Goal: Task Accomplishment & Management: Complete application form

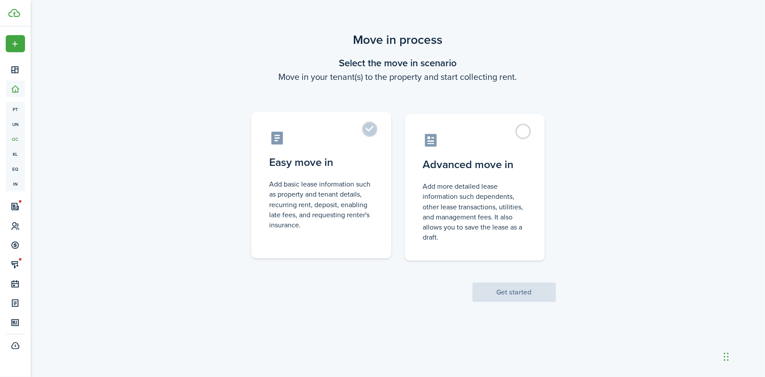
click at [287, 175] on label "Easy move in Add basic lease information such as property and tenant details, r…" at bounding box center [321, 185] width 140 height 147
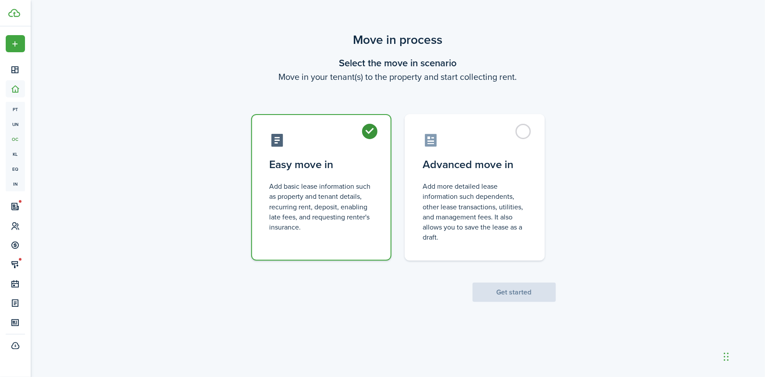
radio input "true"
click at [486, 290] on button "Get started" at bounding box center [514, 291] width 83 height 19
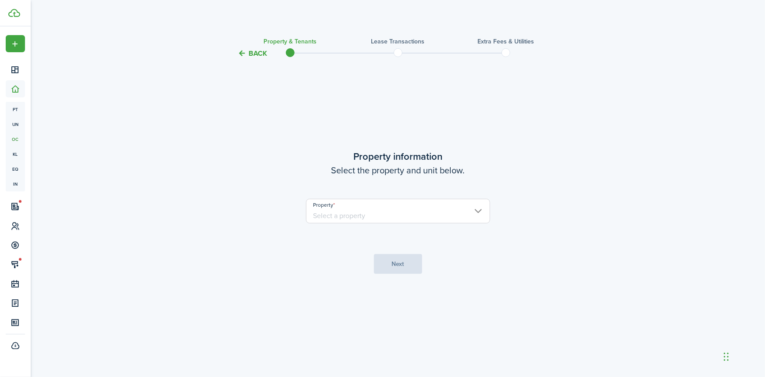
click at [360, 211] on input "Property" at bounding box center [398, 211] width 184 height 25
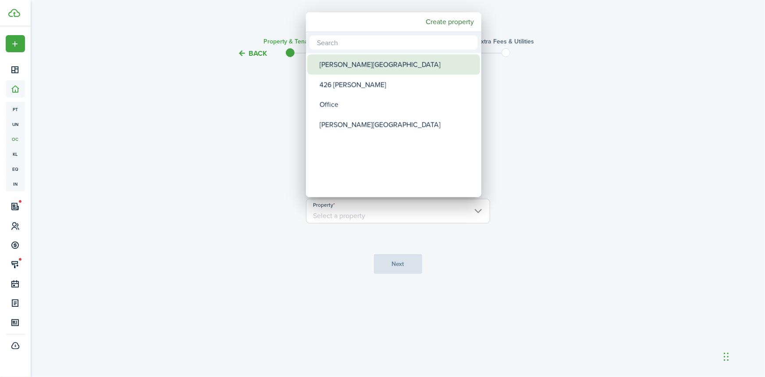
click at [370, 67] on div "[PERSON_NAME][GEOGRAPHIC_DATA]" at bounding box center [397, 64] width 155 height 20
type input "[PERSON_NAME][GEOGRAPHIC_DATA]"
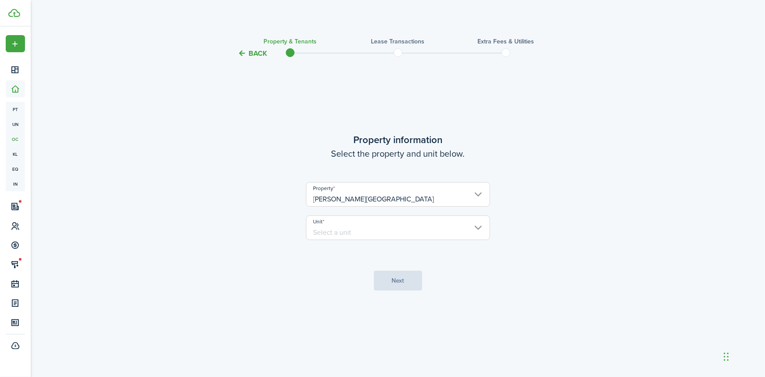
click at [361, 231] on input "Unit" at bounding box center [398, 227] width 184 height 25
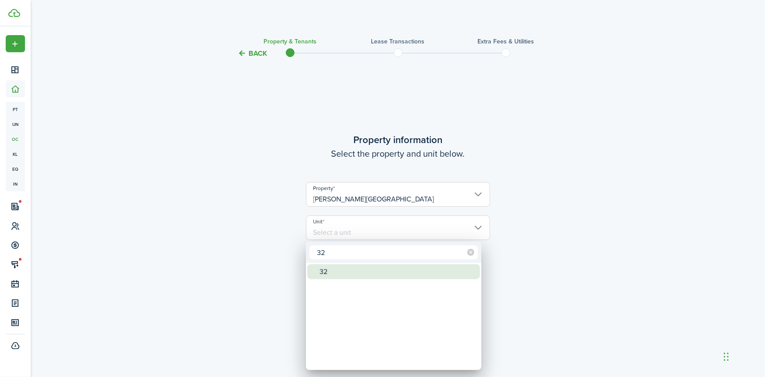
type input "32"
click at [346, 268] on div "32" at bounding box center [397, 271] width 155 height 15
type input "32"
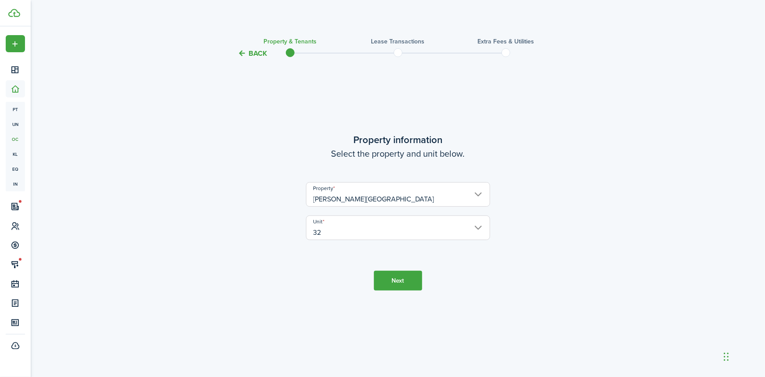
click at [399, 277] on button "Next" at bounding box center [398, 281] width 48 height 20
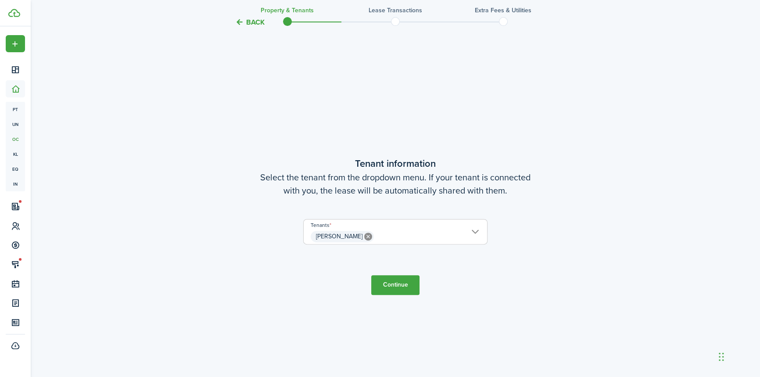
scroll to position [318, 0]
click at [391, 282] on button "Continue" at bounding box center [395, 283] width 48 height 20
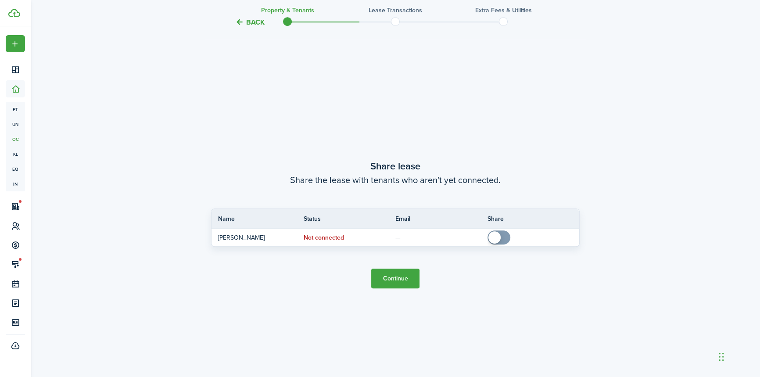
scroll to position [695, 0]
click at [399, 276] on button "Continue" at bounding box center [395, 278] width 48 height 20
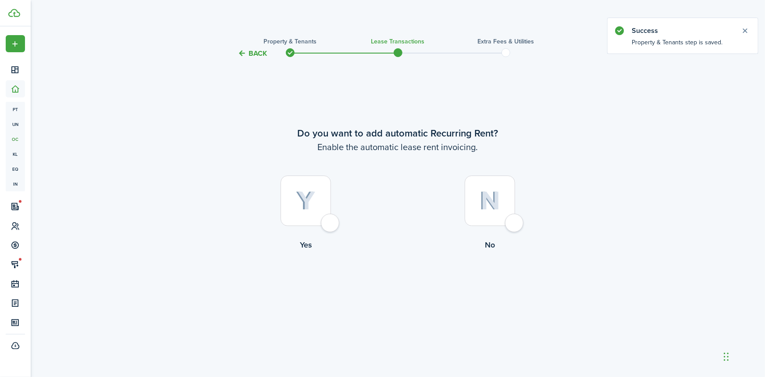
click at [327, 224] on div at bounding box center [306, 200] width 50 height 50
radio input "true"
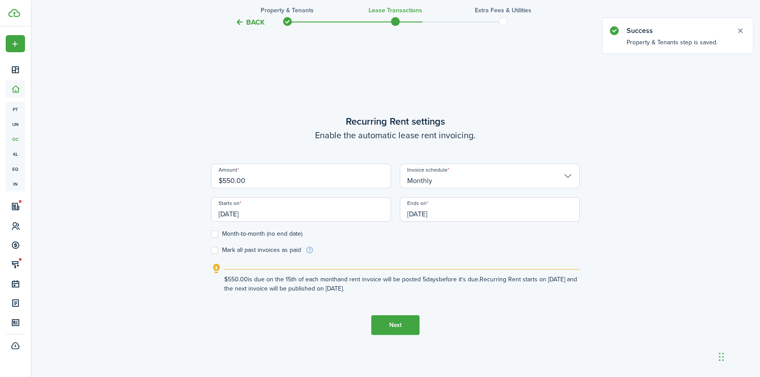
scroll to position [318, 0]
click at [272, 211] on input "[DATE]" at bounding box center [301, 208] width 180 height 25
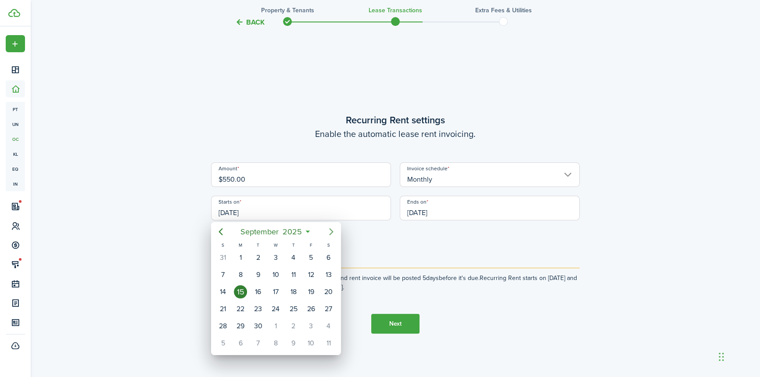
click at [332, 227] on icon "Next page" at bounding box center [331, 231] width 11 height 11
click at [331, 228] on icon "Next page" at bounding box center [331, 231] width 11 height 11
click at [279, 254] on div "1" at bounding box center [275, 257] width 13 height 13
type input "[DATE]"
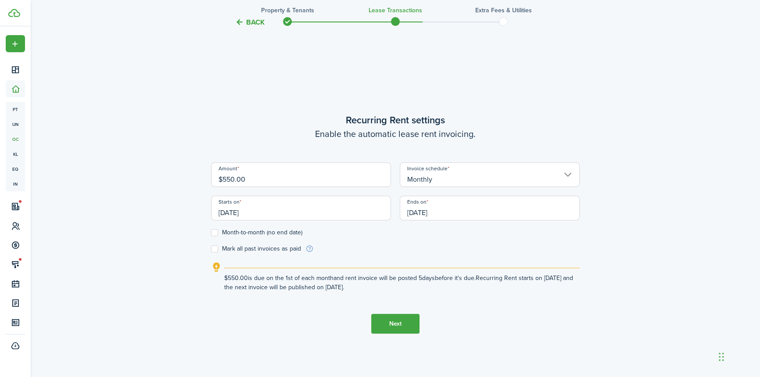
click at [218, 231] on label "Month-to-month (no end date)" at bounding box center [256, 232] width 91 height 7
click at [211, 232] on input "Month-to-month (no end date)" at bounding box center [211, 232] width 0 height 0
checkbox input "true"
click at [394, 318] on button "Next" at bounding box center [395, 324] width 48 height 20
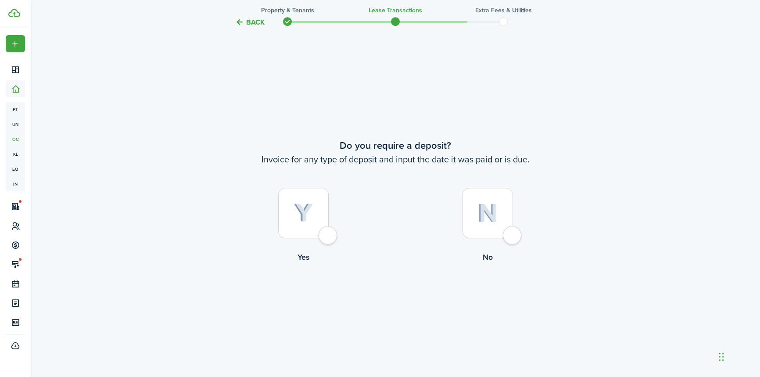
scroll to position [695, 0]
click at [483, 215] on img at bounding box center [487, 212] width 21 height 19
radio input "true"
click at [404, 295] on button "Continue" at bounding box center [395, 299] width 48 height 20
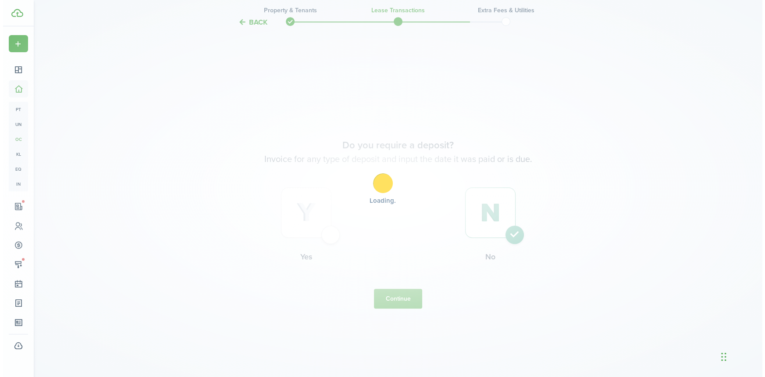
scroll to position [0, 0]
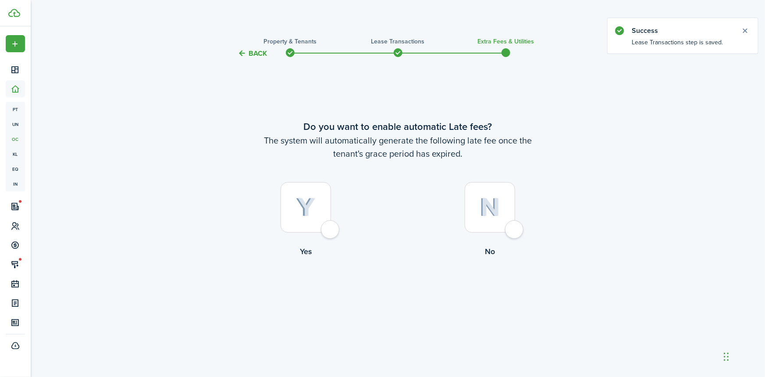
click at [489, 210] on img at bounding box center [490, 207] width 21 height 19
radio input "true"
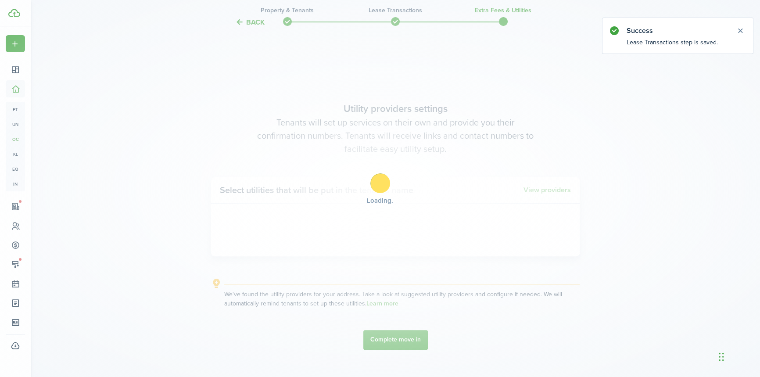
scroll to position [318, 0]
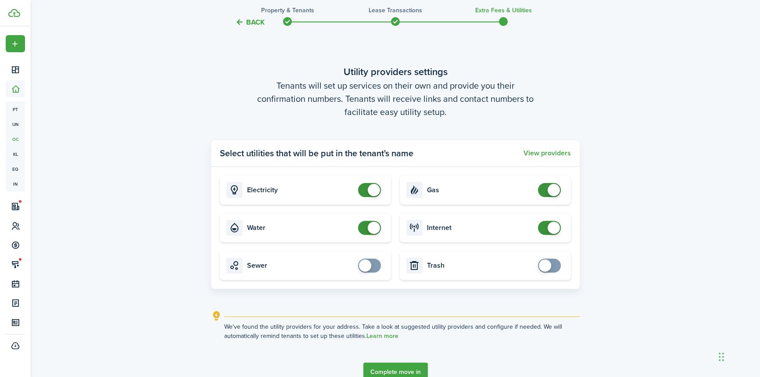
checkbox input "false"
click at [365, 191] on span at bounding box center [369, 190] width 9 height 14
checkbox input "false"
click at [365, 224] on span at bounding box center [369, 228] width 9 height 14
checkbox input "false"
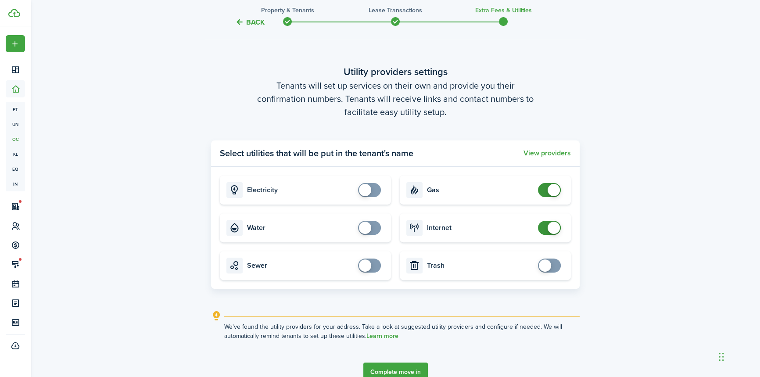
click at [545, 190] on span at bounding box center [549, 190] width 9 height 14
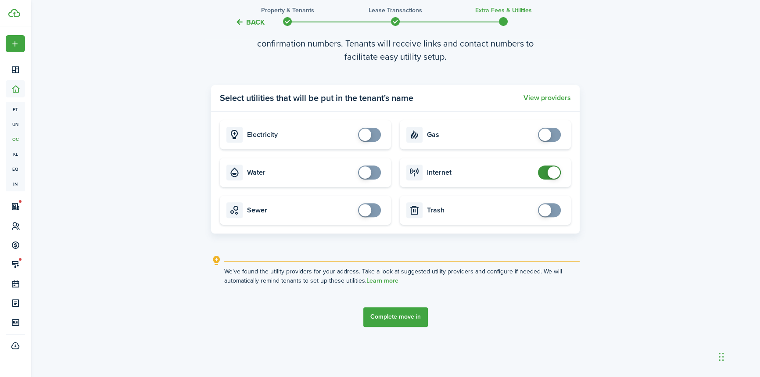
scroll to position [377, 0]
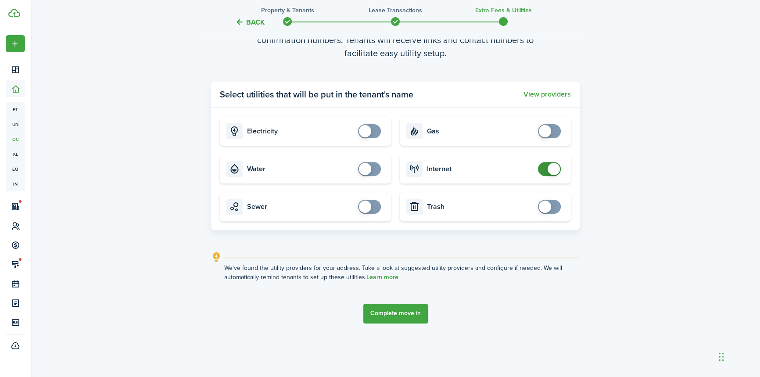
click at [411, 311] on button "Complete move in" at bounding box center [395, 314] width 64 height 20
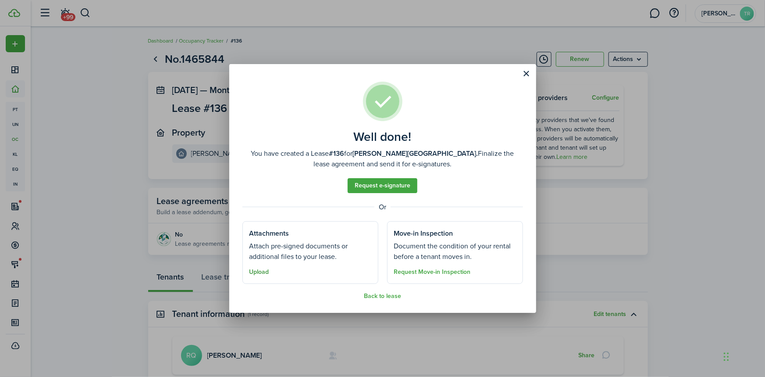
click at [259, 271] on button "Upload" at bounding box center [260, 271] width 20 height 7
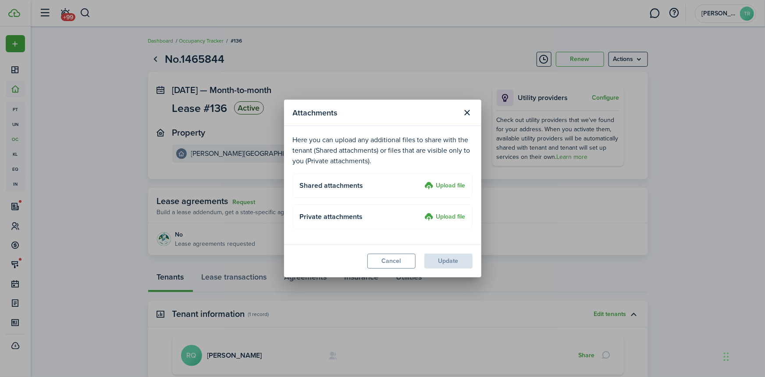
click at [443, 216] on label "Upload file" at bounding box center [445, 217] width 41 height 11
click at [422, 212] on input "Upload file" at bounding box center [422, 212] width 0 height 0
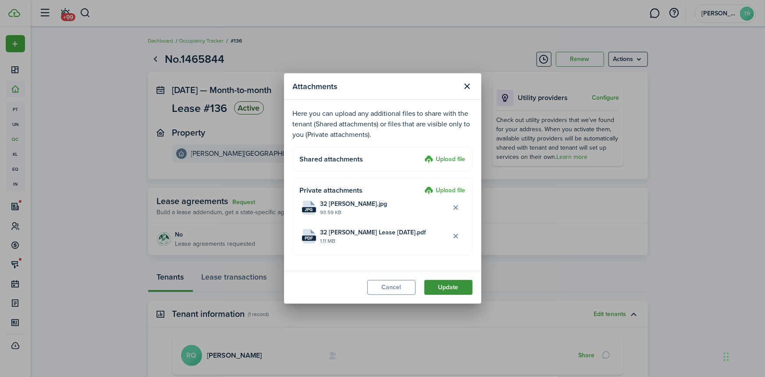
click at [456, 284] on button "Update" at bounding box center [449, 287] width 48 height 15
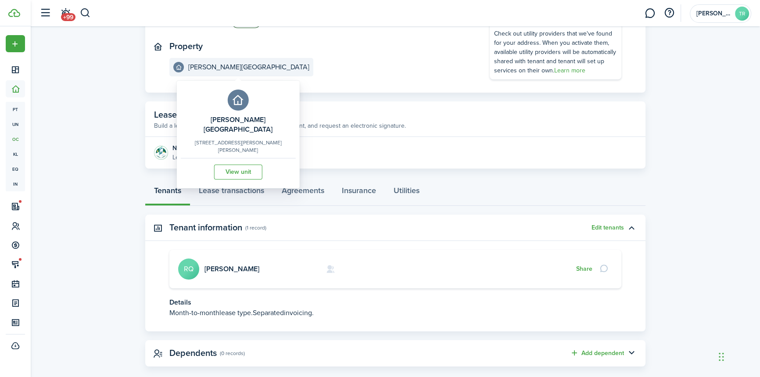
scroll to position [100, 0]
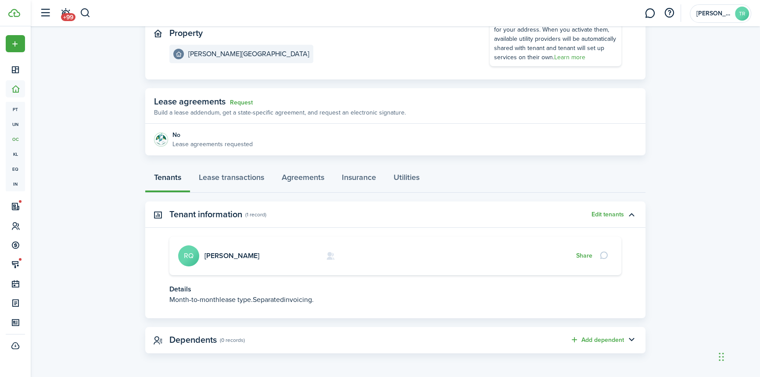
click at [183, 254] on avatar-text "RQ" at bounding box center [188, 255] width 21 height 21
click at [207, 252] on link "[PERSON_NAME]" at bounding box center [231, 255] width 55 height 10
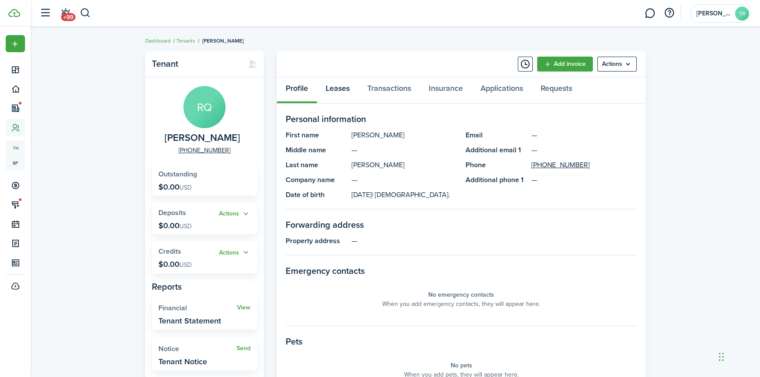
click at [332, 89] on link "Leases" at bounding box center [338, 90] width 42 height 26
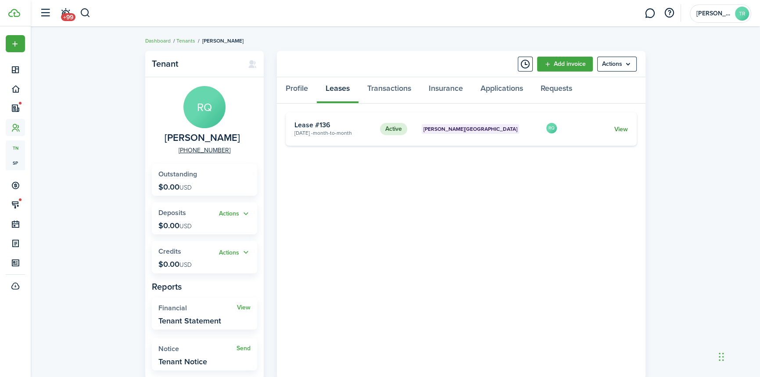
click at [619, 130] on link "View" at bounding box center [621, 129] width 14 height 9
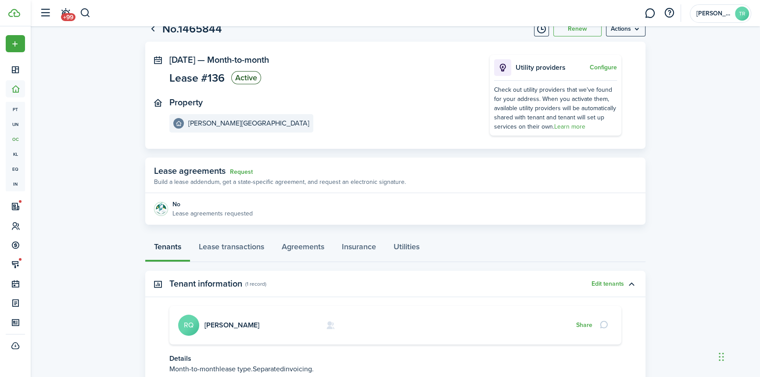
scroll to position [79, 0]
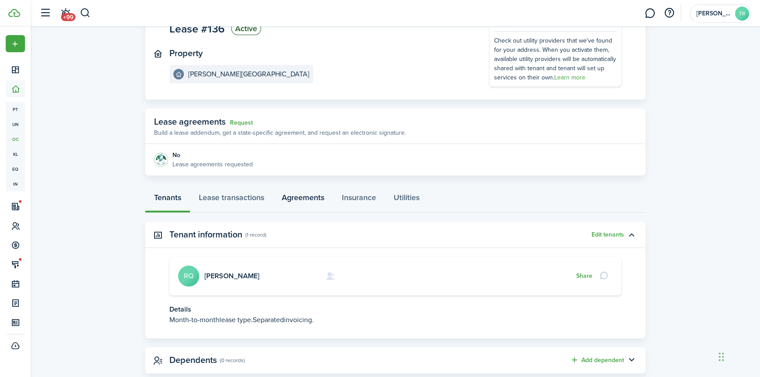
click at [311, 198] on link "Agreements" at bounding box center [303, 199] width 60 height 26
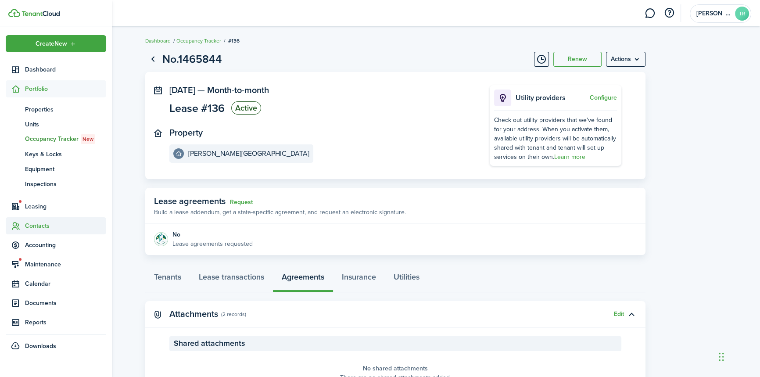
click at [32, 219] on span "Contacts" at bounding box center [56, 225] width 100 height 17
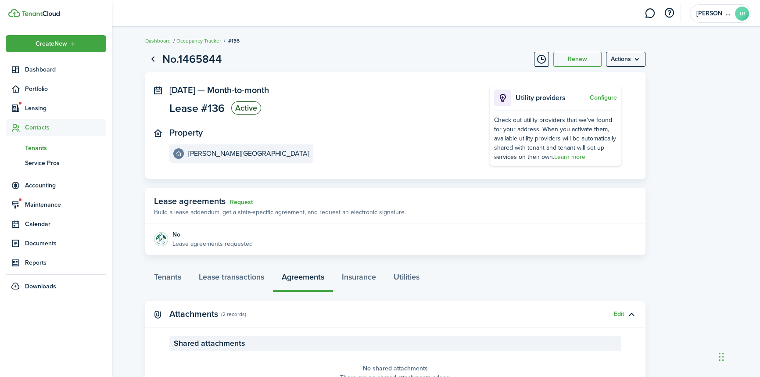
click at [43, 148] on span "Tenants" at bounding box center [65, 147] width 81 height 9
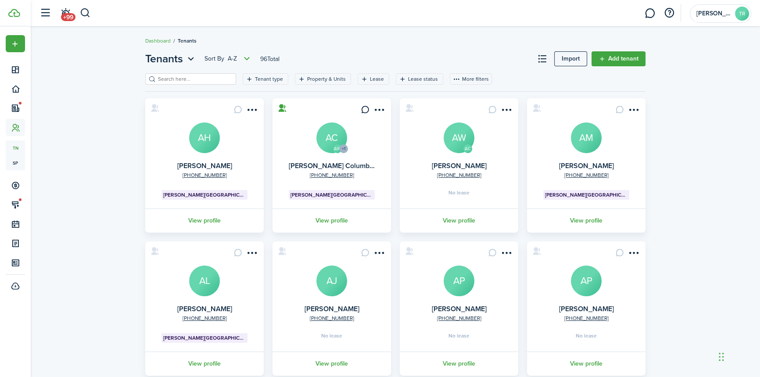
click at [208, 77] on input "search" at bounding box center [194, 79] width 77 height 8
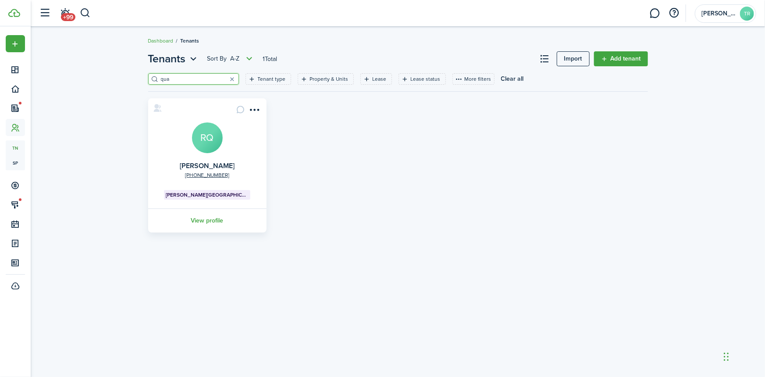
type input "qua"
click at [209, 139] on avatar-text "RQ" at bounding box center [207, 137] width 31 height 31
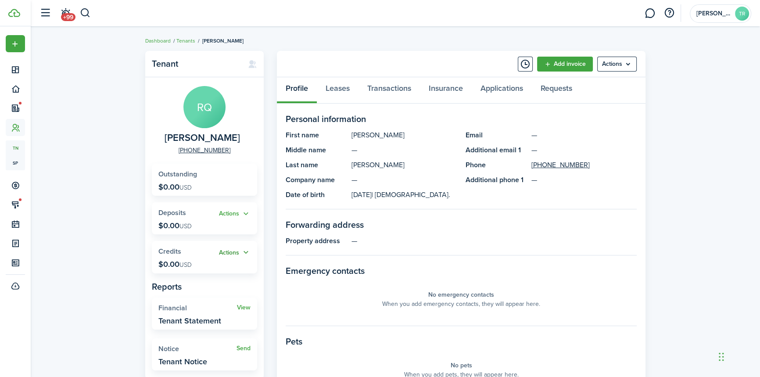
click at [226, 252] on button "Actions" at bounding box center [235, 252] width 32 height 10
click at [193, 268] on link "Add" at bounding box center [212, 269] width 77 height 15
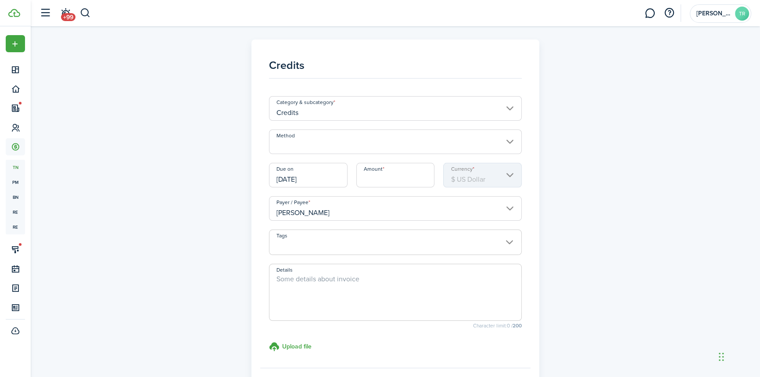
click at [323, 144] on input "Method" at bounding box center [395, 141] width 253 height 25
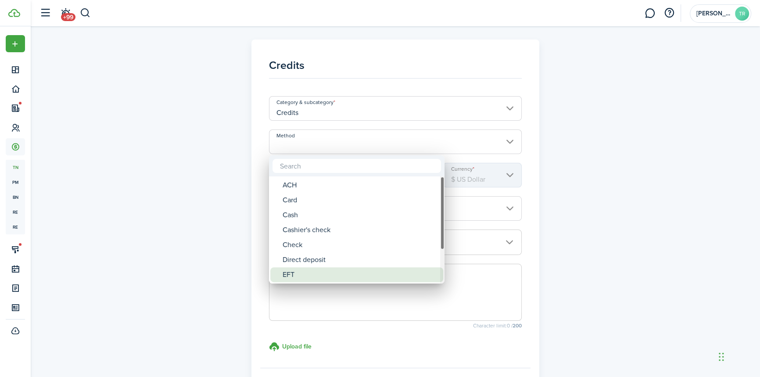
click at [317, 272] on div "EFT" at bounding box center [359, 274] width 155 height 15
type input "EFT"
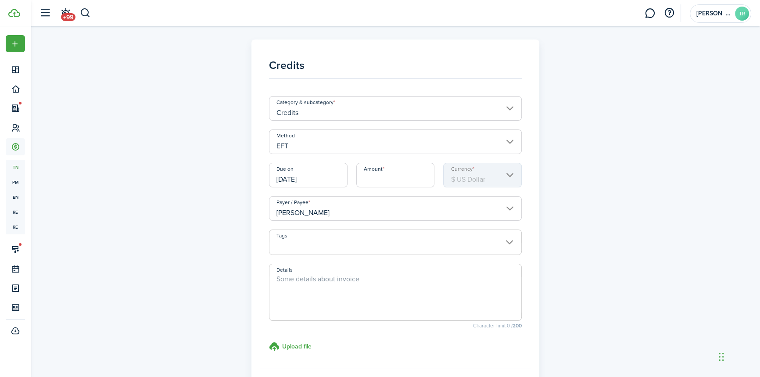
click at [395, 176] on input "Amount" at bounding box center [395, 175] width 79 height 25
type input "$550.00"
click at [350, 277] on textarea "Details" at bounding box center [395, 295] width 252 height 42
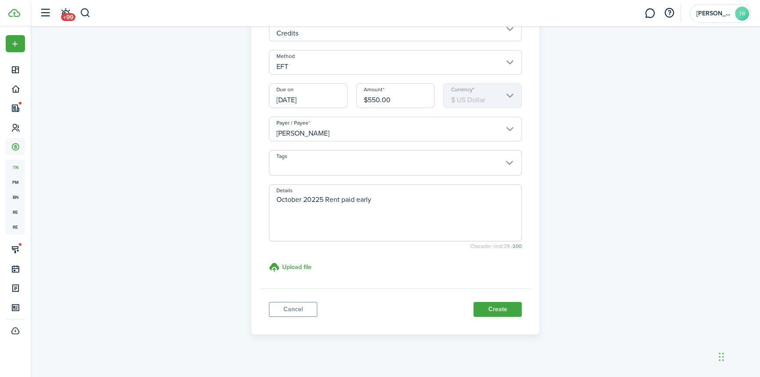
click at [315, 198] on textarea "October 20225 Rent paid early" at bounding box center [395, 215] width 252 height 42
type textarea "[DATE] Rent paid early"
click at [488, 306] on button "Create" at bounding box center [497, 309] width 48 height 15
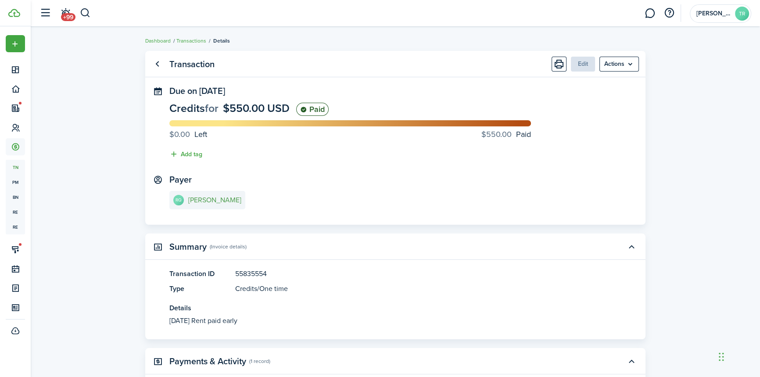
click at [206, 199] on e-details-info-title "[PERSON_NAME]" at bounding box center [214, 200] width 53 height 8
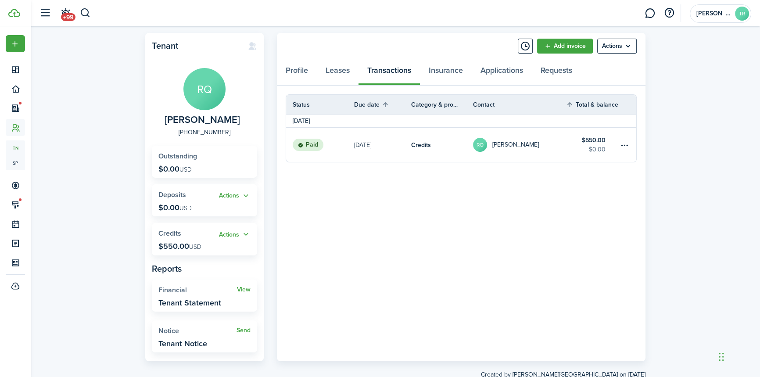
scroll to position [44, 0]
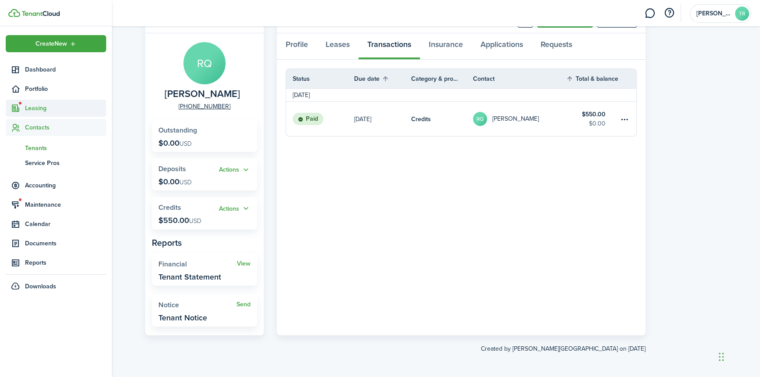
click at [22, 106] on sidebar-link-icon at bounding box center [15, 108] width 19 height 9
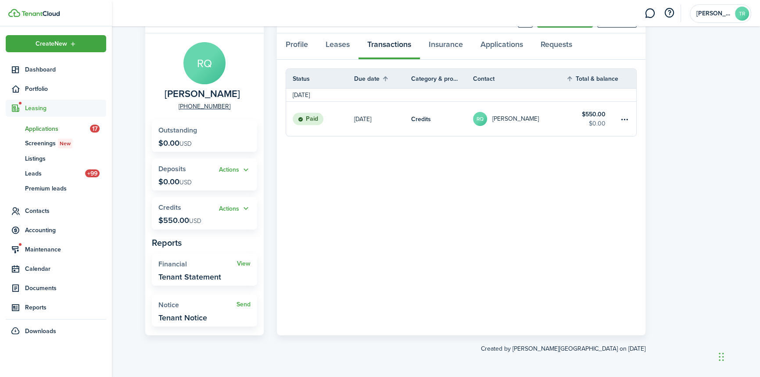
click at [36, 125] on span "Applications" at bounding box center [57, 128] width 65 height 9
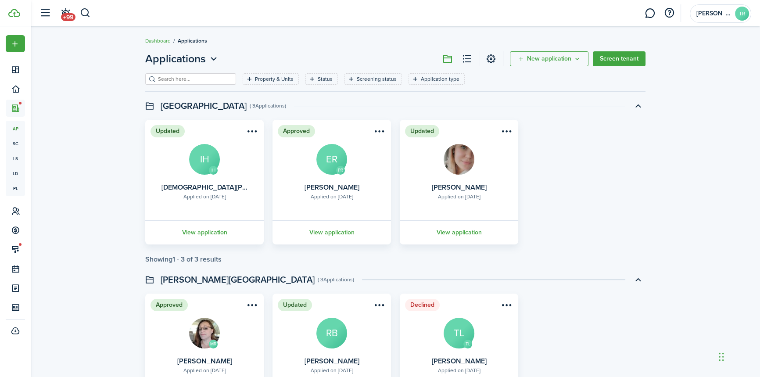
click at [188, 79] on input "search" at bounding box center [194, 79] width 77 height 8
type input "18"
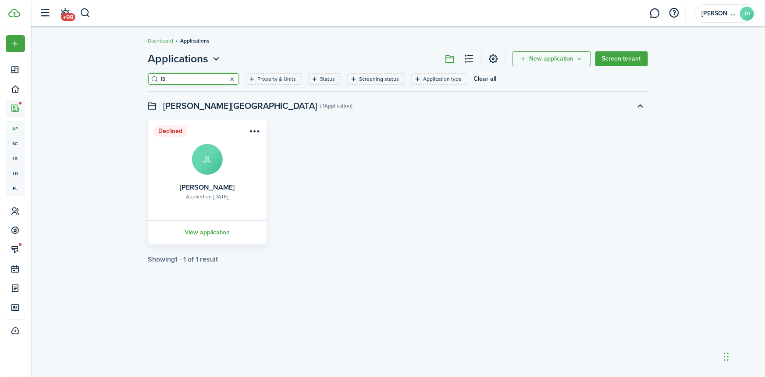
click at [226, 79] on button "button" at bounding box center [232, 79] width 12 height 12
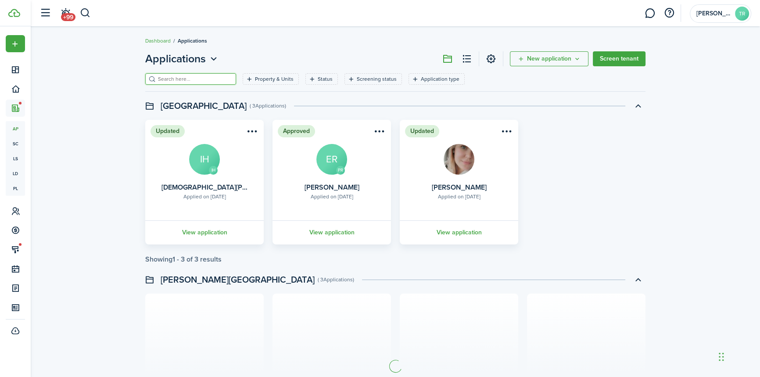
click at [213, 79] on input "search" at bounding box center [194, 79] width 77 height 8
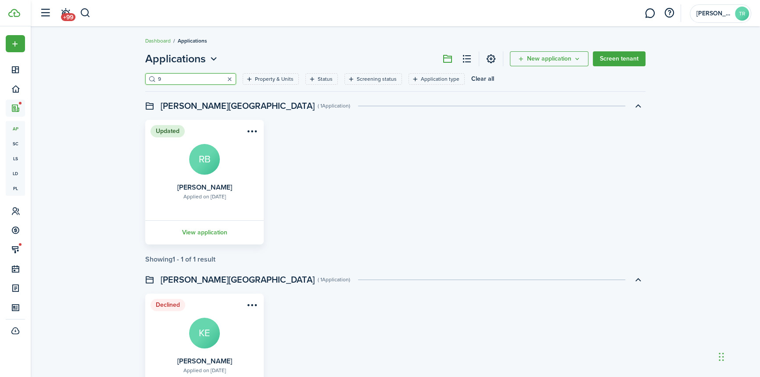
type input "9"
click at [223, 78] on button "button" at bounding box center [229, 79] width 12 height 12
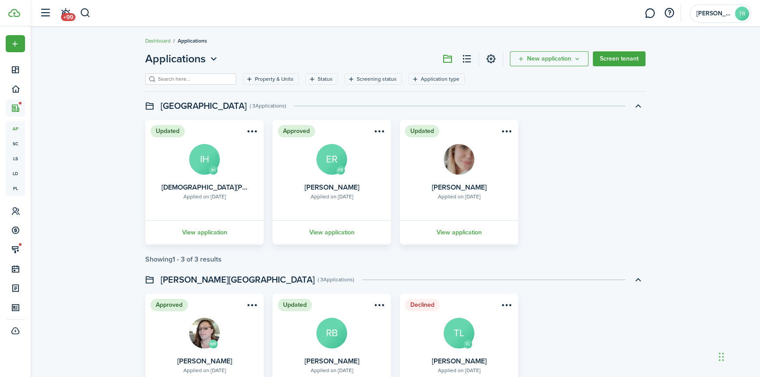
click at [218, 78] on input "search" at bounding box center [194, 79] width 77 height 8
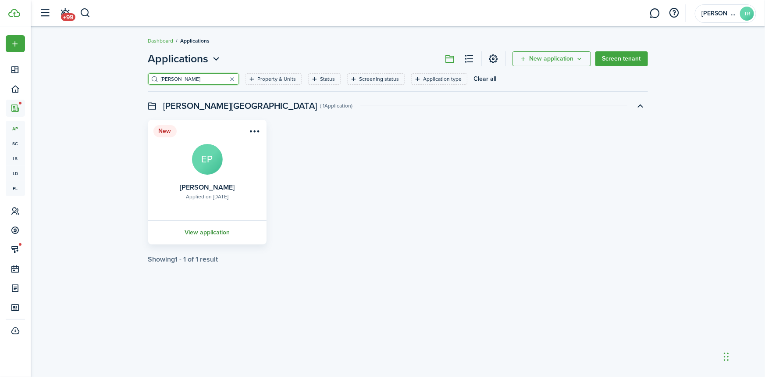
type input "[PERSON_NAME]"
click at [213, 232] on link "View application" at bounding box center [207, 232] width 121 height 24
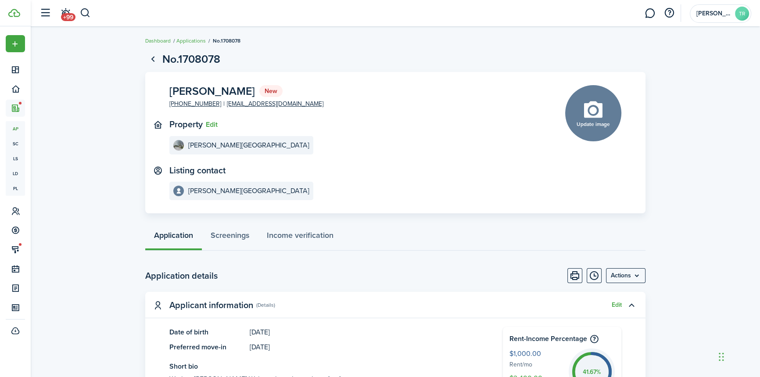
scroll to position [39, 0]
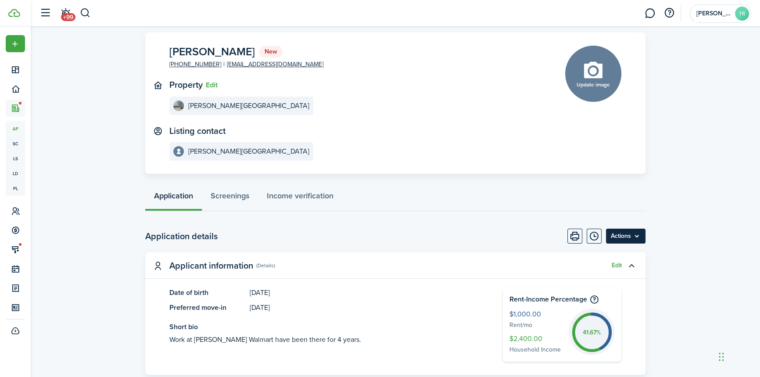
click at [616, 233] on menu-btn "Actions" at bounding box center [625, 236] width 39 height 15
click at [573, 238] on button "Print" at bounding box center [574, 236] width 15 height 15
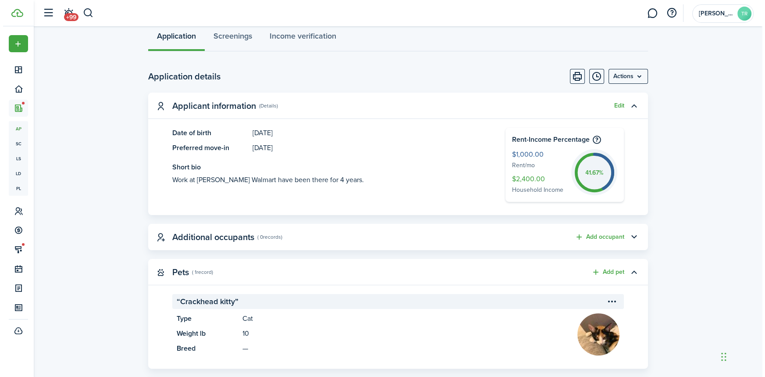
scroll to position [0, 0]
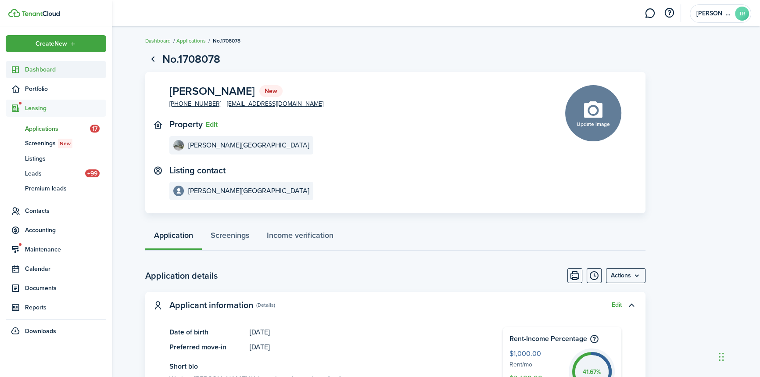
click at [18, 69] on icon at bounding box center [15, 69] width 9 height 9
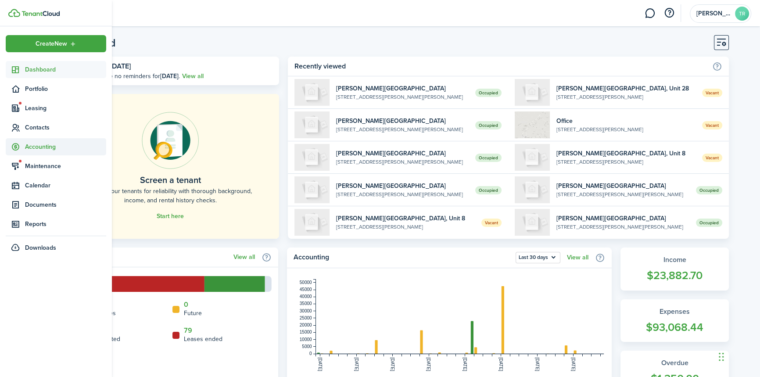
click at [38, 145] on span "Accounting" at bounding box center [65, 146] width 81 height 9
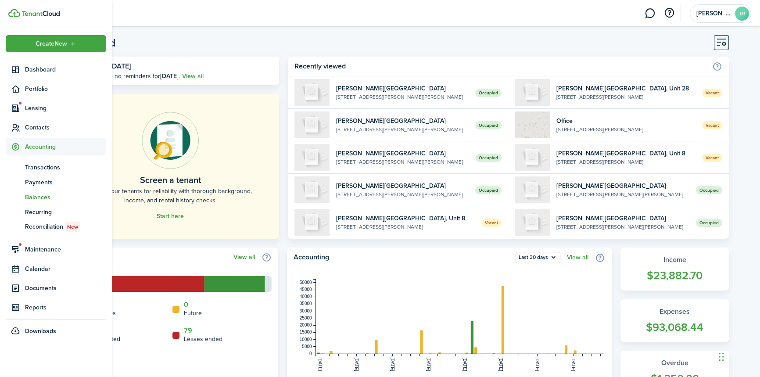
click at [38, 194] on span "Balances" at bounding box center [65, 197] width 81 height 9
